Goal: Use online tool/utility: Use online tool/utility

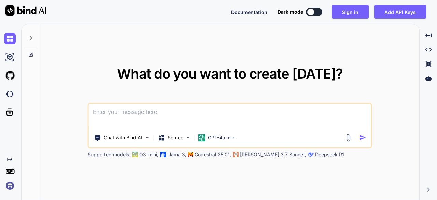
click at [308, 12] on button at bounding box center [314, 12] width 16 height 8
type textarea "x"
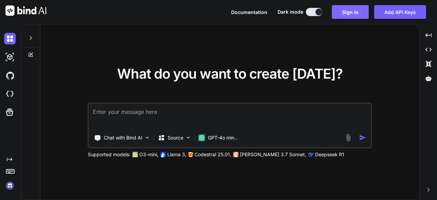
click at [346, 11] on button "Sign in" at bounding box center [350, 12] width 37 height 14
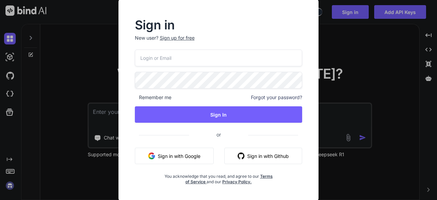
click at [173, 160] on button "Sign in with Google" at bounding box center [174, 156] width 79 height 16
click at [166, 153] on button "Sign in with Google" at bounding box center [174, 156] width 79 height 16
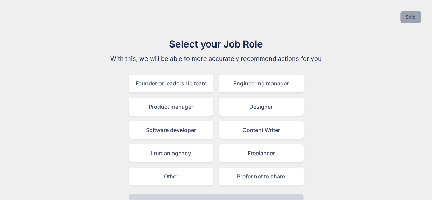
click at [411, 17] on button "Skip" at bounding box center [410, 17] width 21 height 12
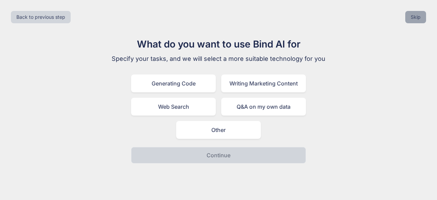
click at [411, 17] on button "Skip" at bounding box center [415, 17] width 21 height 12
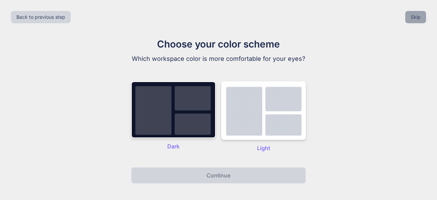
click at [411, 17] on button "Skip" at bounding box center [415, 17] width 21 height 12
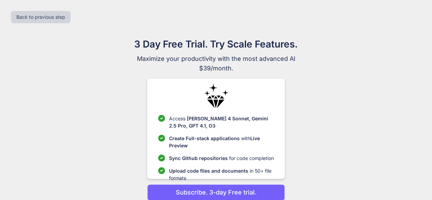
scroll to position [29, 0]
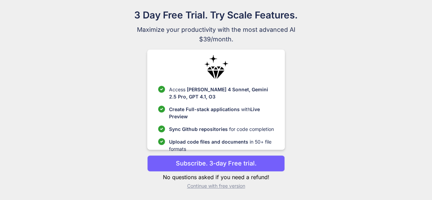
click at [219, 184] on p "Continue with free version" at bounding box center [216, 185] width 138 height 7
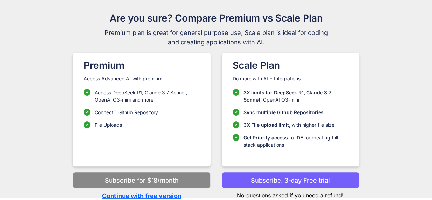
click at [164, 194] on p "Continue with free version" at bounding box center [142, 195] width 138 height 9
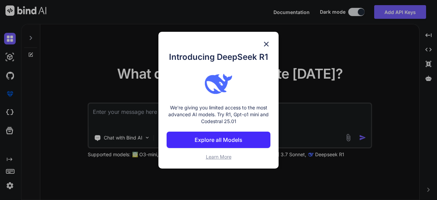
click at [267, 41] on img at bounding box center [266, 44] width 8 height 8
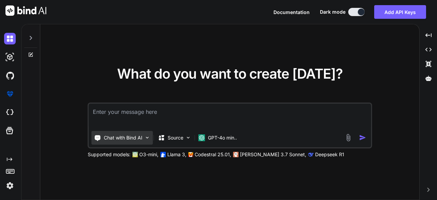
click at [114, 136] on p "Chat with Bind AI" at bounding box center [123, 137] width 39 height 7
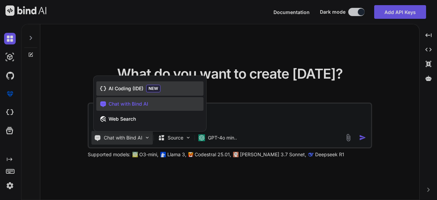
click at [126, 90] on span "AI Coding (IDE)" at bounding box center [126, 88] width 35 height 7
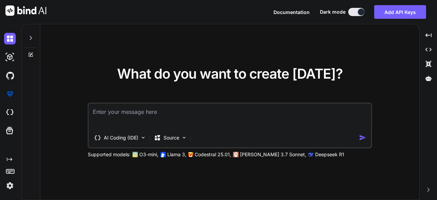
click at [130, 113] on textarea at bounding box center [230, 115] width 282 height 25
paste textarea "<!DOCTYPE html> <html lang="en"> <head> <meta charset="UTF-8"> <meta name="view…"
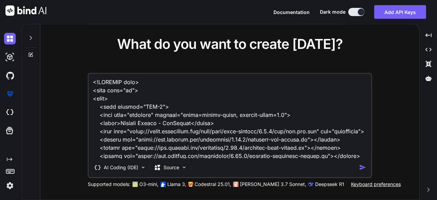
scroll to position [49874, 0]
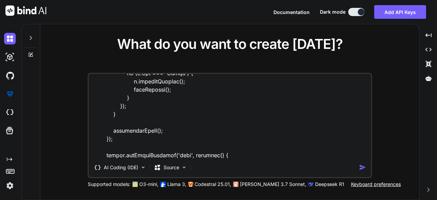
type textarea "<!DOCTYPE html> <html lang="en"> <head> <meta charset="UTF-8"> <meta name="view…"
click at [365, 167] on img "button" at bounding box center [362, 167] width 7 height 7
click at [5, 54] on img at bounding box center [10, 57] width 12 height 12
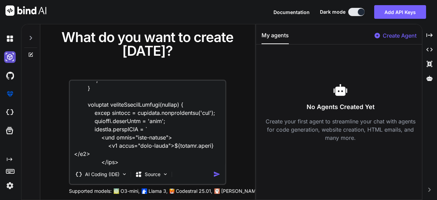
scroll to position [61223, 0]
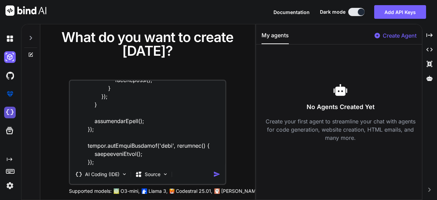
click at [5, 113] on img at bounding box center [10, 113] width 12 height 12
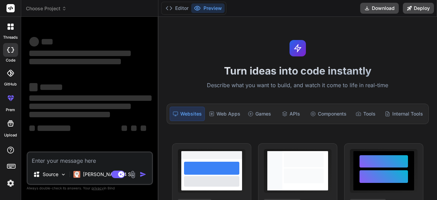
click at [36, 161] on textarea at bounding box center [90, 158] width 124 height 12
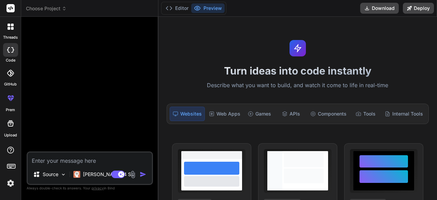
type textarea "x"
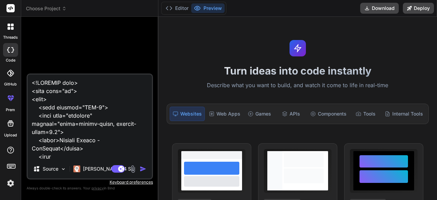
scroll to position [69311, 0]
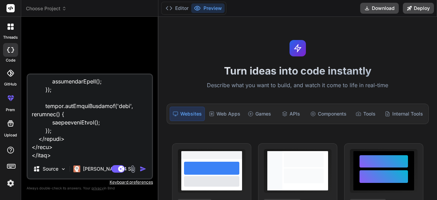
type textarea "<!DOCTYPE html> <html lang="en"> <head> <meta charset="UTF-8"> <meta name="view…"
click at [141, 170] on img "button" at bounding box center [143, 168] width 7 height 7
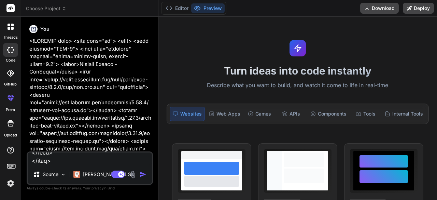
scroll to position [0, 0]
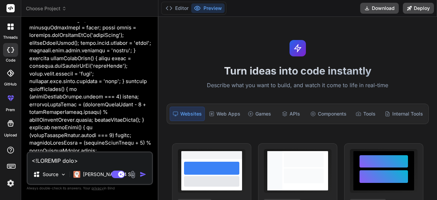
type textarea "x"
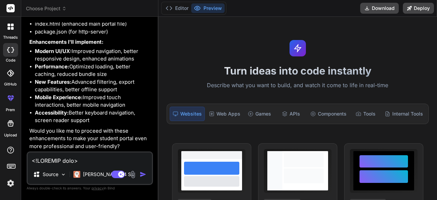
scroll to position [29298, 0]
click at [43, 163] on textarea at bounding box center [90, 158] width 124 height 12
type textarea "x"
type textarea "c"
type textarea "x"
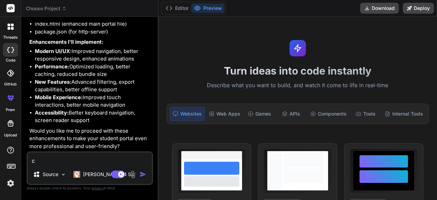
type textarea "ch"
type textarea "x"
type textarea "cha"
type textarea "x"
type textarea "chat"
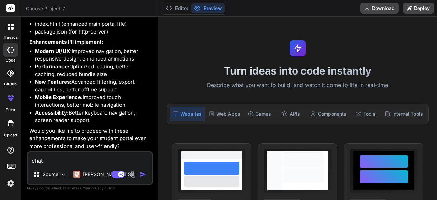
type textarea "x"
type textarea "chat"
type textarea "x"
type textarea "chat o"
type textarea "x"
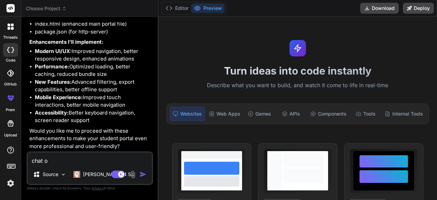
type textarea "chat op"
type textarea "x"
type textarea "chat opt"
type textarea "x"
type textarea "chat opti"
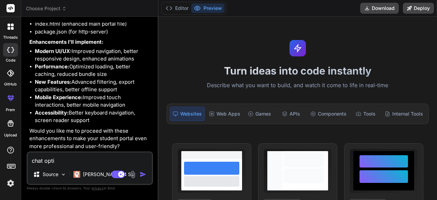
type textarea "x"
type textarea "chat optio"
type textarea "x"
type textarea "chat option"
type textarea "x"
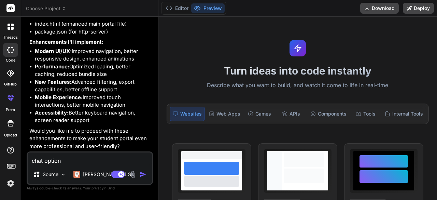
type textarea "chat option"
type textarea "x"
type textarea "chat option t"
type textarea "x"
type textarea "chat option ta"
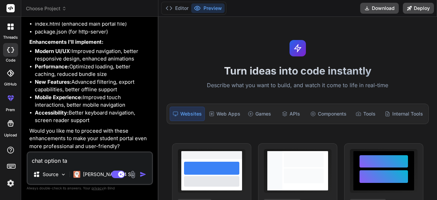
type textarea "x"
type textarea "chat option ta"
type textarea "x"
type textarea "chat option ta f"
type textarea "x"
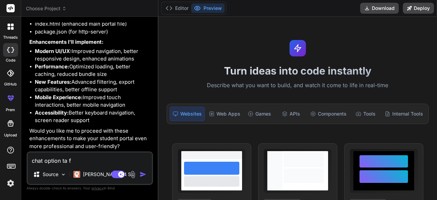
type textarea "chat option ta fi"
type textarea "x"
type textarea "chat option ta fix"
type textarea "x"
type textarea "chat option ta fix"
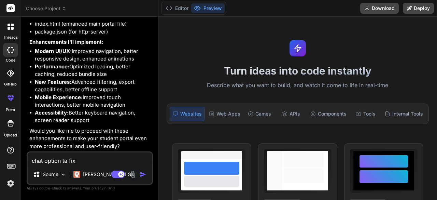
type textarea "x"
type textarea "chat option ta fix k"
type textarea "x"
type textarea "chat option ta fix [PERSON_NAME]"
type textarea "x"
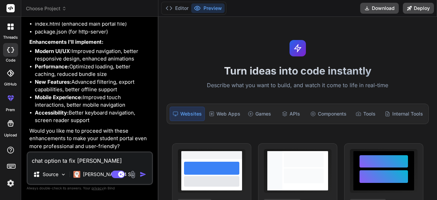
type textarea "chat option ta fix kor"
type textarea "x"
type textarea "chat option ta fix koro"
type textarea "x"
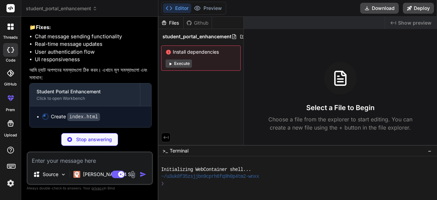
scroll to position [29503, 0]
click at [80, 137] on p "Stop answering" at bounding box center [94, 139] width 36 height 7
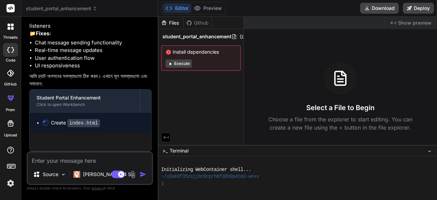
scroll to position [29498, 0]
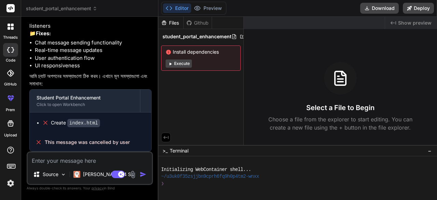
click at [46, 161] on textarea at bounding box center [90, 158] width 124 height 12
type textarea "x"
type textarea "c"
type textarea "x"
type textarea "ch"
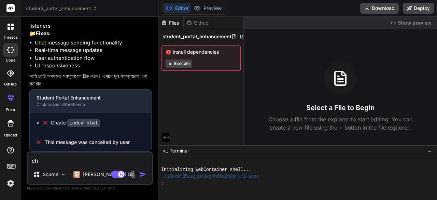
type textarea "x"
type textarea "cha"
type textarea "x"
type textarea "chat"
type textarea "x"
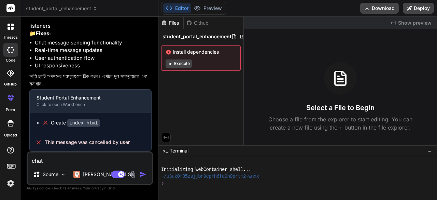
type textarea "chat"
type textarea "x"
type textarea "chat j"
type textarea "x"
type textarea "chat je"
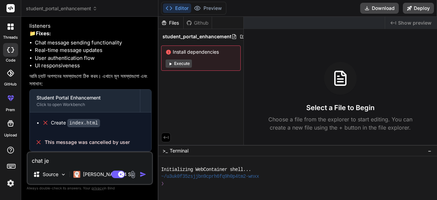
type textarea "x"
type textarea "chat [PERSON_NAME]"
type textarea "x"
type textarea "chat jeno"
type textarea "x"
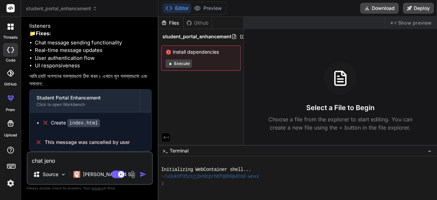
type textarea "chat jeno"
type textarea "x"
type textarea "chat jeno f"
type textarea "x"
type textarea "chat [PERSON_NAME]"
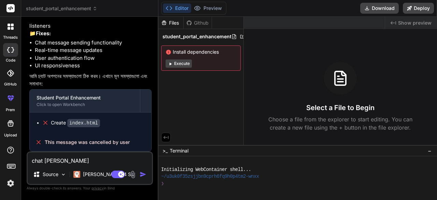
type textarea "x"
type textarea "chat [PERSON_NAME]"
type textarea "x"
type textarea "chat jeno full"
type textarea "x"
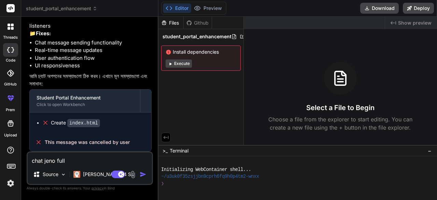
type textarea "chat jeno full"
type textarea "x"
type textarea "chat jeno full s"
type textarea "x"
type textarea "chat jeno full sc"
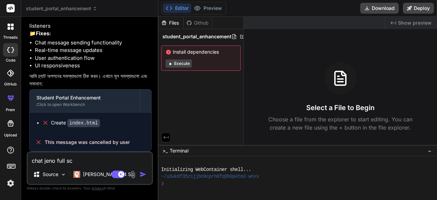
type textarea "x"
type textarea "chat jeno full scr"
type textarea "x"
type textarea "chat jeno full scre"
type textarea "x"
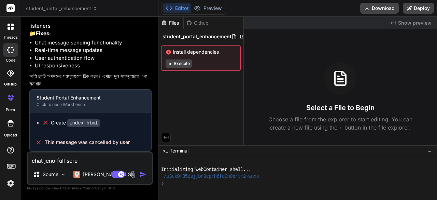
type textarea "chat jeno full scree"
type textarea "x"
type textarea "chat jeno full screen"
type textarea "x"
type textarea "chat jeno full screen"
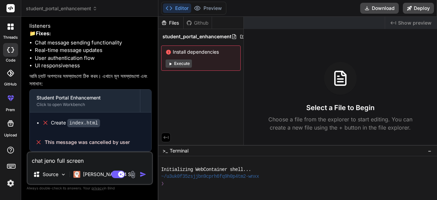
type textarea "x"
type textarea "chat [PERSON_NAME] full screen e"
type textarea "x"
type textarea "chat [PERSON_NAME] full screen e"
type textarea "x"
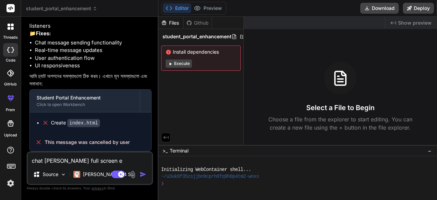
type textarea "chat jeno full screen e o"
type textarea "x"
type textarea "chat jeno full screen e op"
type textarea "x"
type textarea "chat [PERSON_NAME] full screen e ope"
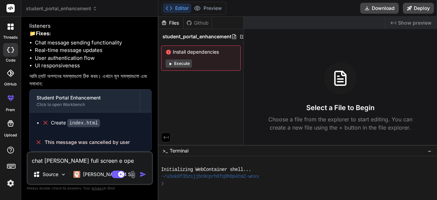
type textarea "x"
type textarea "chat jeno full screen e open"
type textarea "x"
type textarea "chat jeno full screen e open"
type textarea "x"
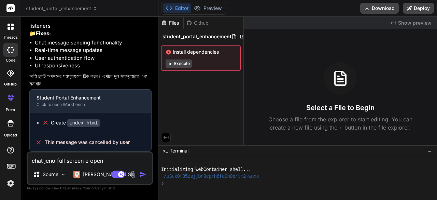
type textarea "chat [PERSON_NAME] full screen e open h"
type textarea "x"
type textarea "chat [PERSON_NAME] full screen e open ho"
type textarea "x"
type textarea "chat jeno full screen e open hoi"
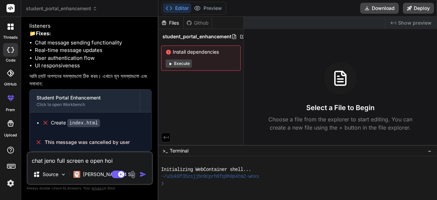
type textarea "x"
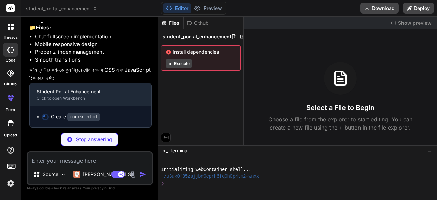
scroll to position [29703, 0]
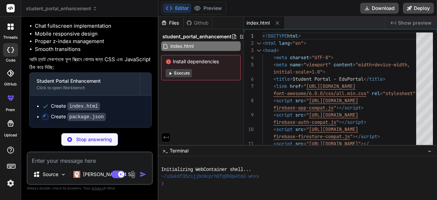
type textarea "x"
type textarea "}"
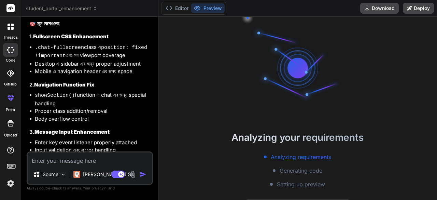
scroll to position [78, 0]
type textarea "x"
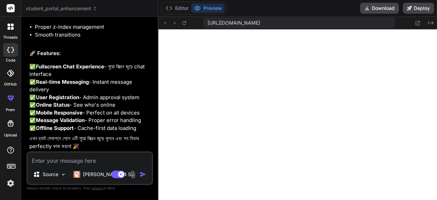
scroll to position [30035, 0]
click at [181, 5] on button "Editor" at bounding box center [177, 8] width 28 height 10
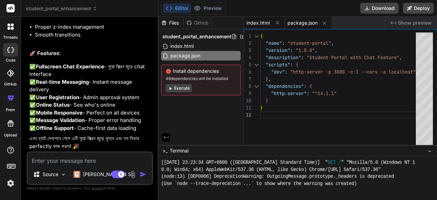
click at [256, 24] on span "index.html" at bounding box center [258, 22] width 23 height 7
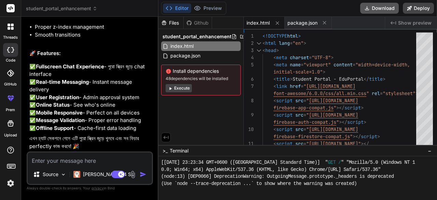
click at [379, 10] on button "Download" at bounding box center [379, 8] width 39 height 11
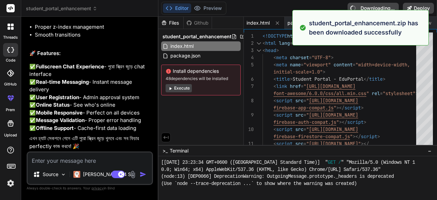
type textarea "x"
